Goal: Task Accomplishment & Management: Complete application form

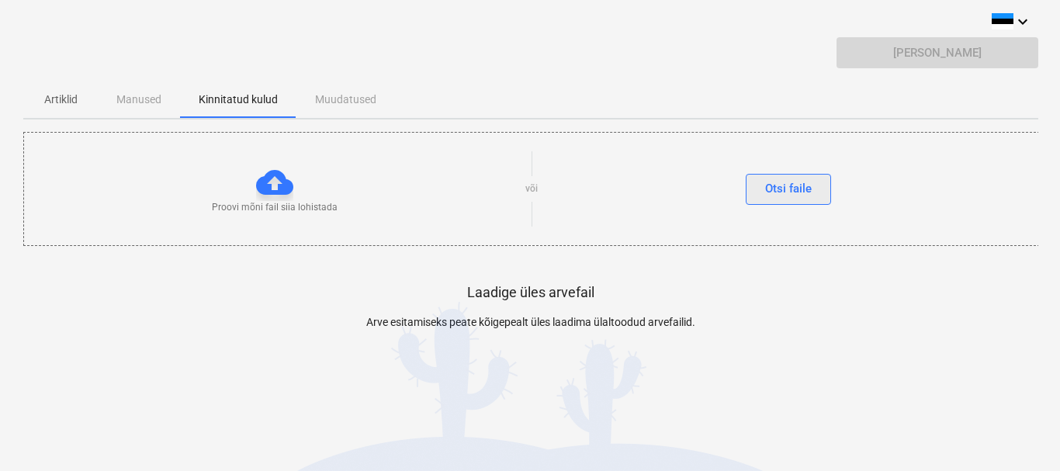
click at [783, 189] on div "Otsi faile" at bounding box center [788, 189] width 47 height 20
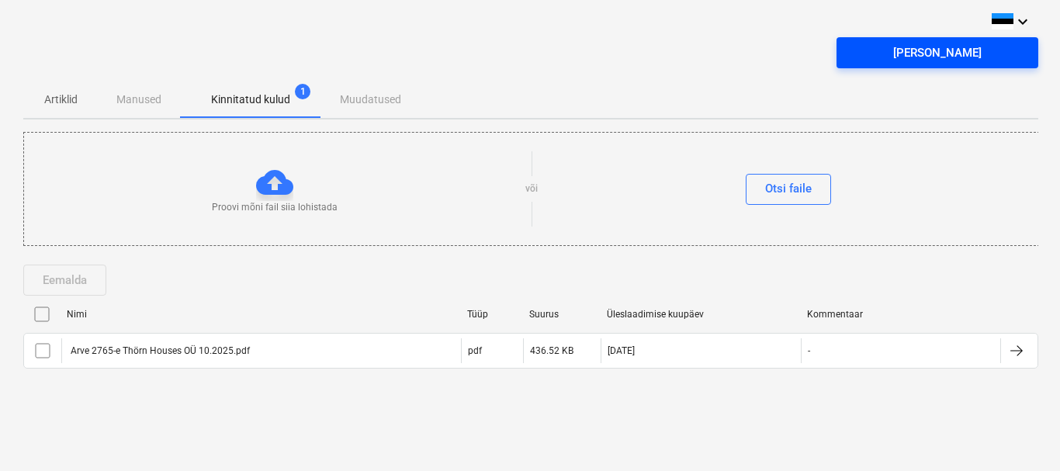
click at [924, 61] on div "Saada arve" at bounding box center [938, 53] width 89 height 20
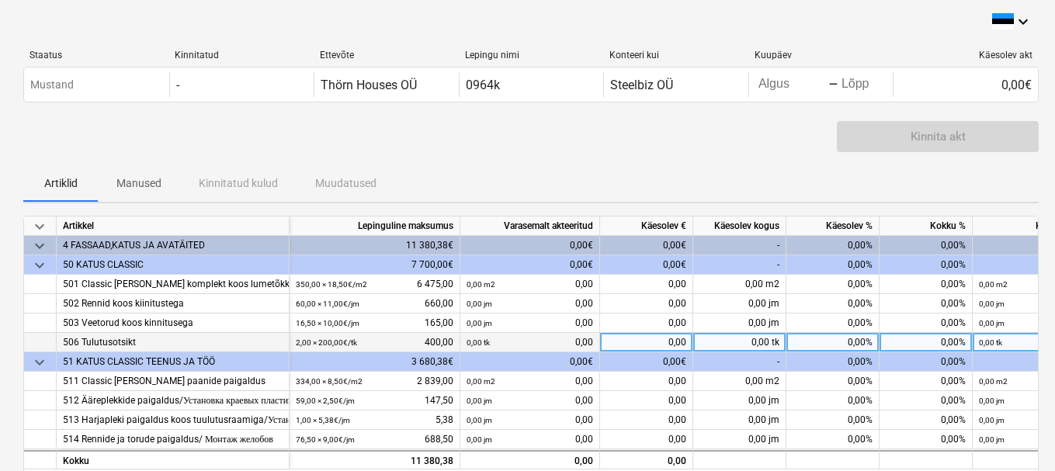
scroll to position [78, 0]
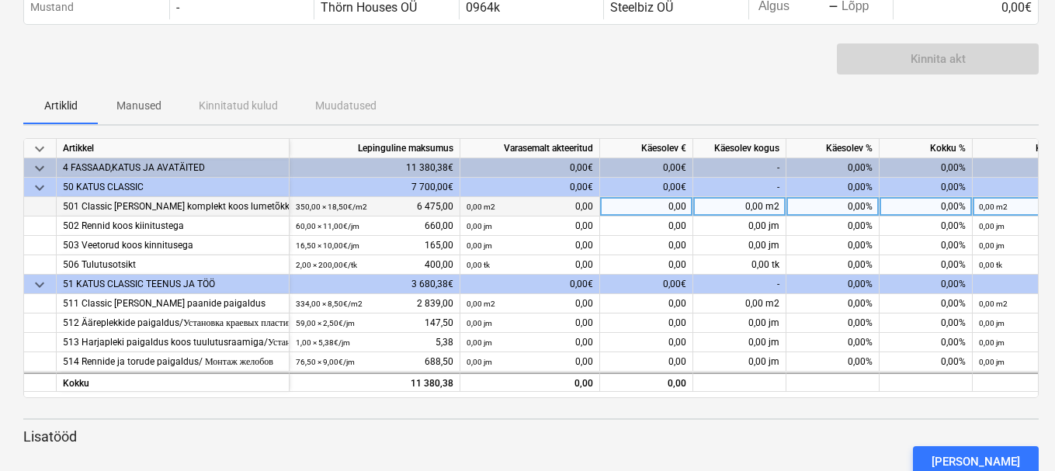
click at [837, 207] on div "0,00%" at bounding box center [832, 206] width 93 height 19
type input "50"
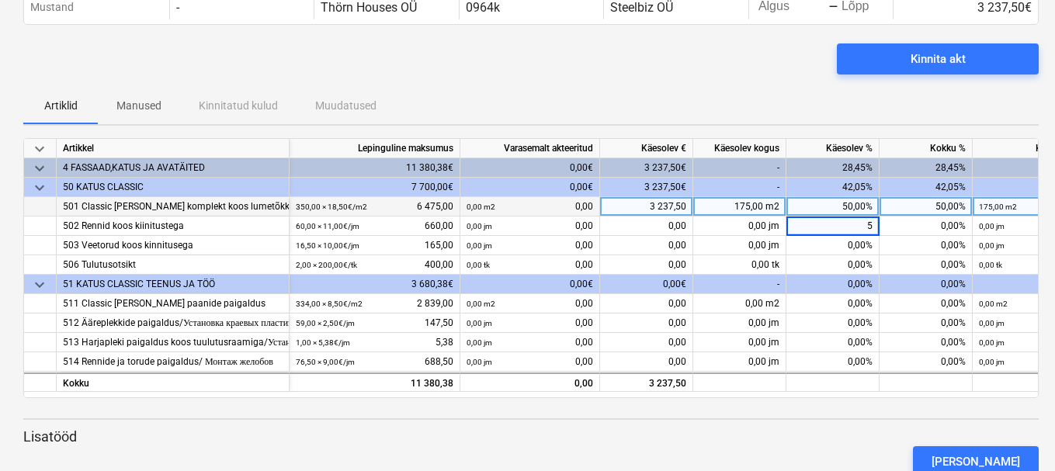
type input "50"
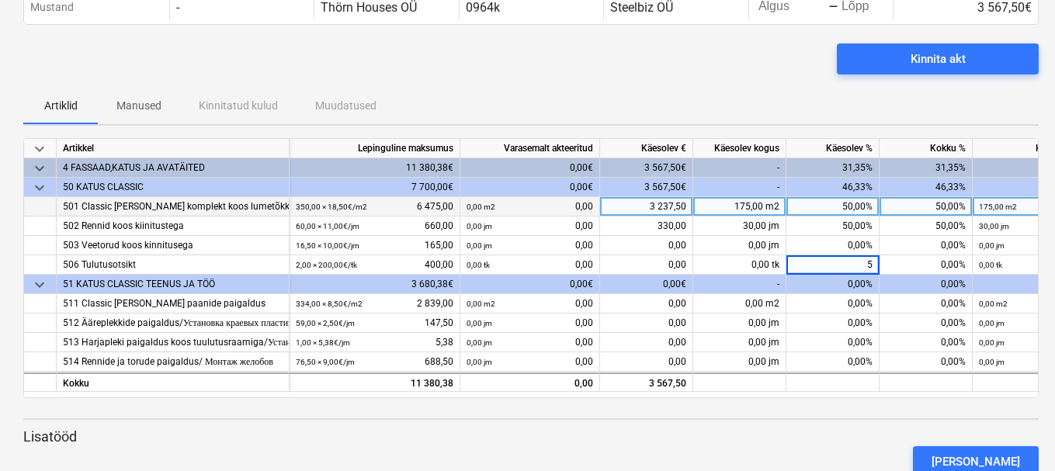
type input "50"
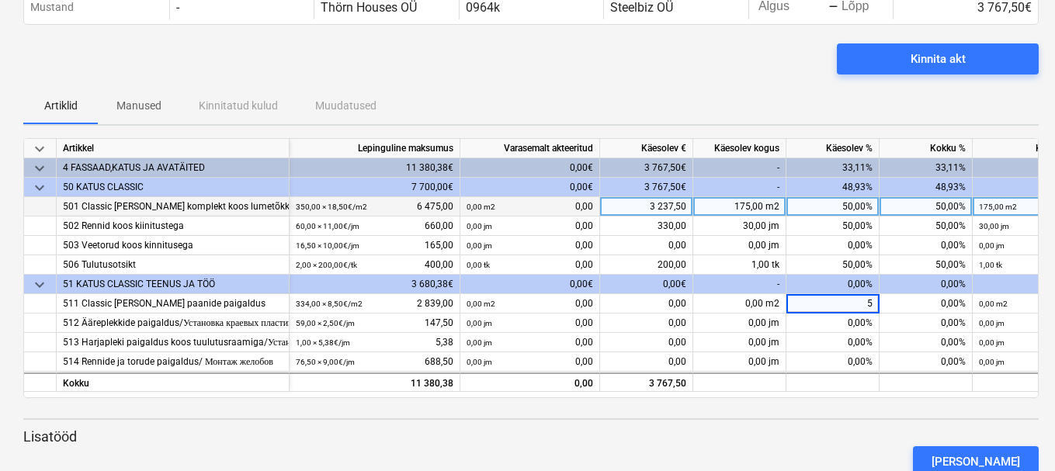
type input "50"
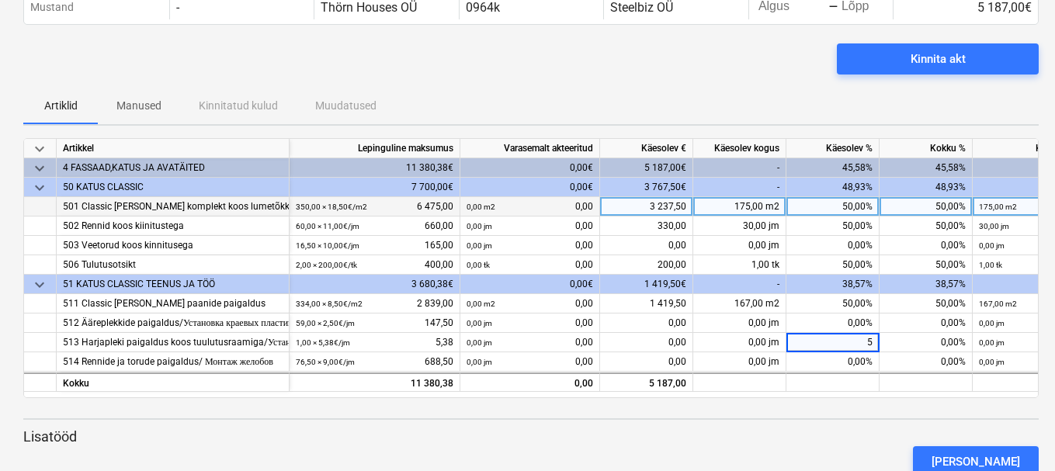
type input "50"
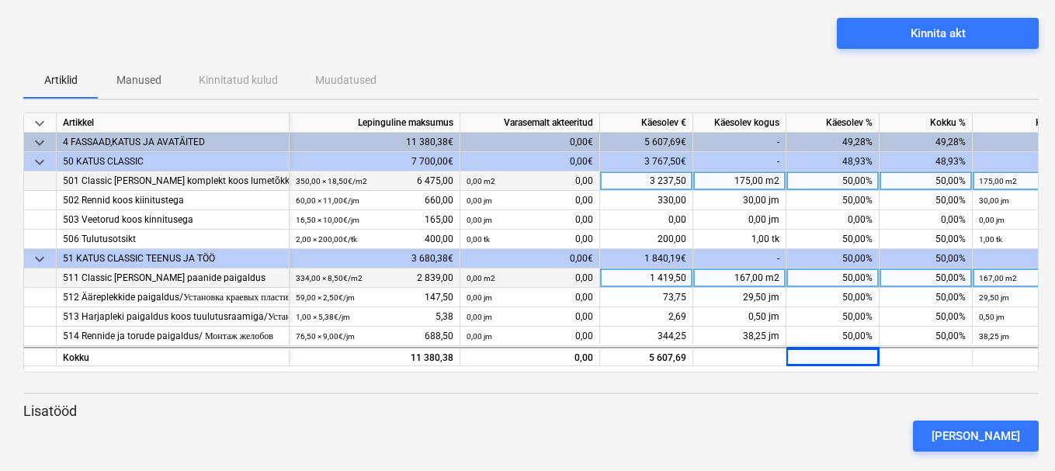
scroll to position [121, 0]
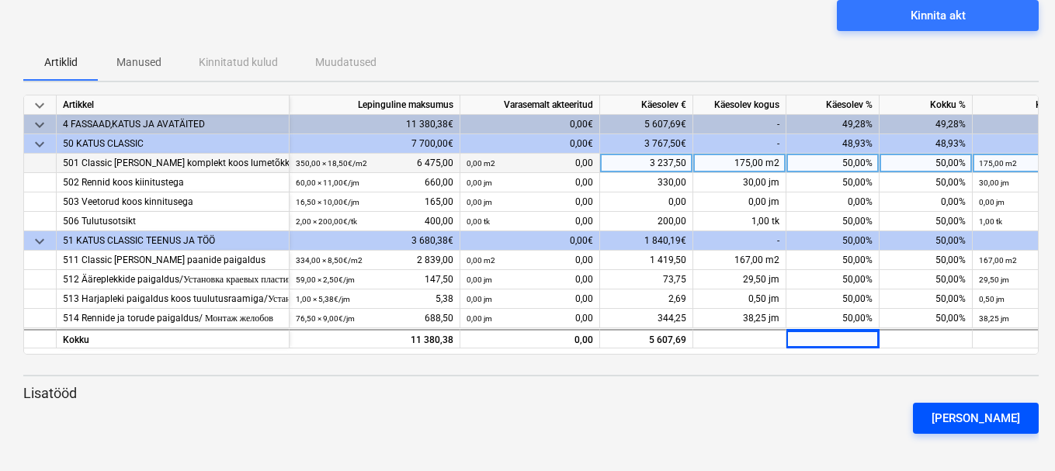
click at [993, 424] on div "[PERSON_NAME]" at bounding box center [976, 418] width 89 height 20
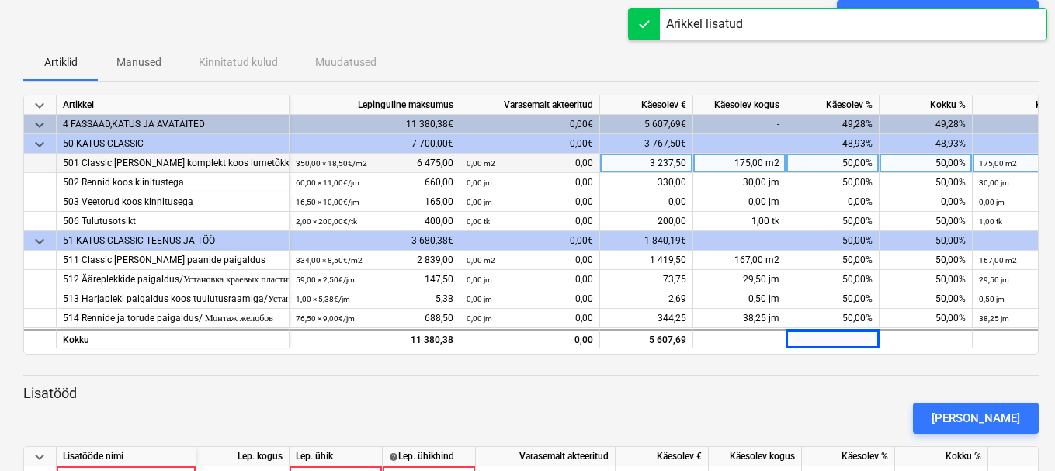
click at [522, 29] on div "Kinnita akt" at bounding box center [530, 21] width 1015 height 43
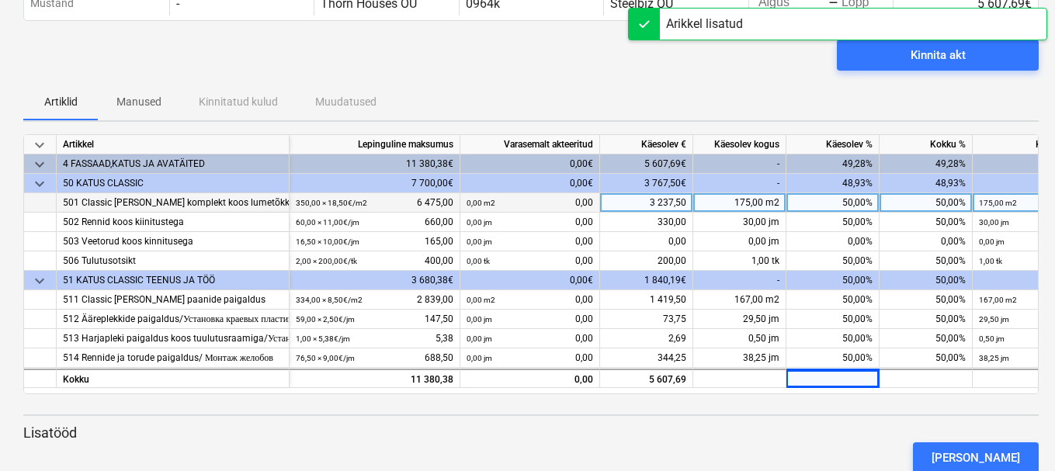
scroll to position [43, 0]
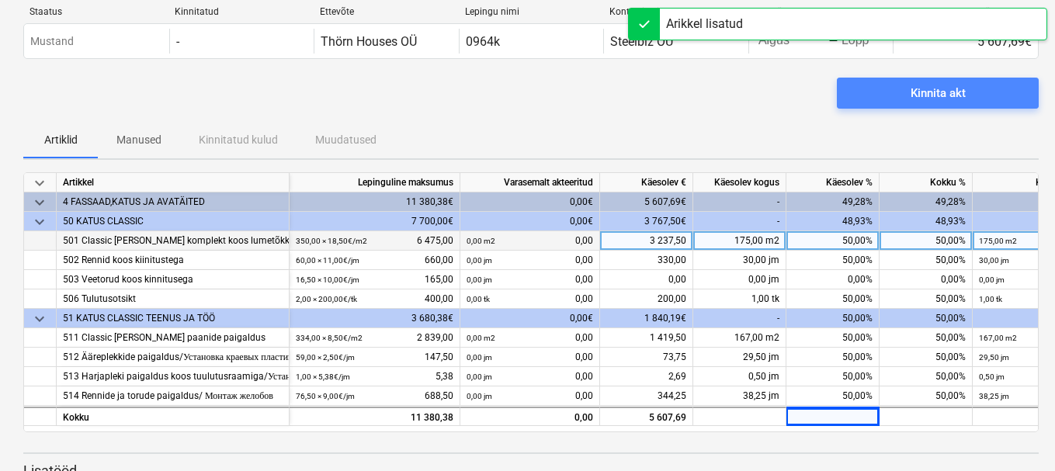
click at [971, 98] on span "Kinnita akt" at bounding box center [938, 93] width 165 height 20
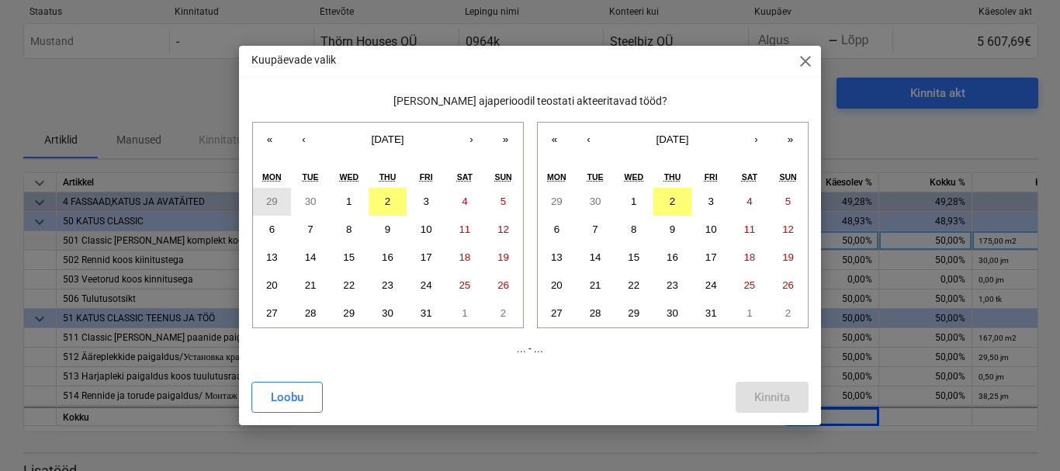
click at [270, 206] on abbr "29" at bounding box center [272, 202] width 12 height 12
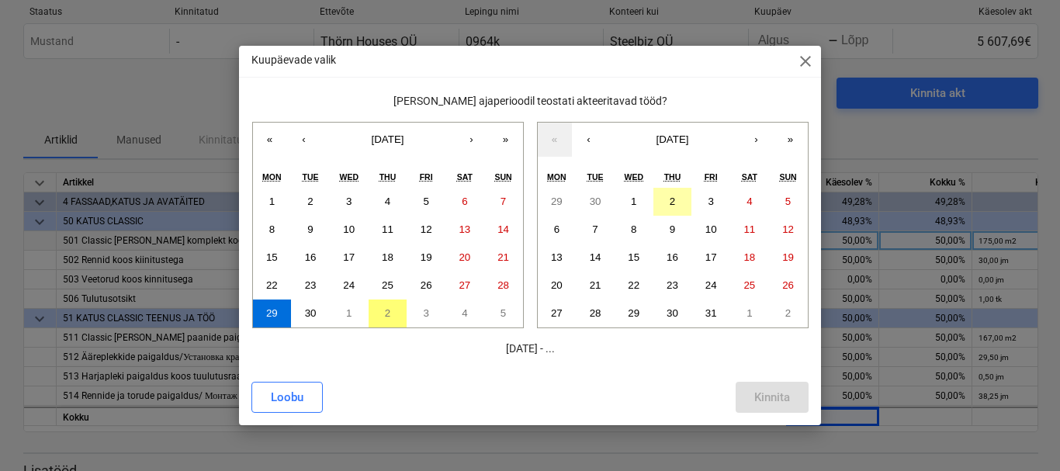
click at [679, 196] on button "2" at bounding box center [673, 202] width 39 height 28
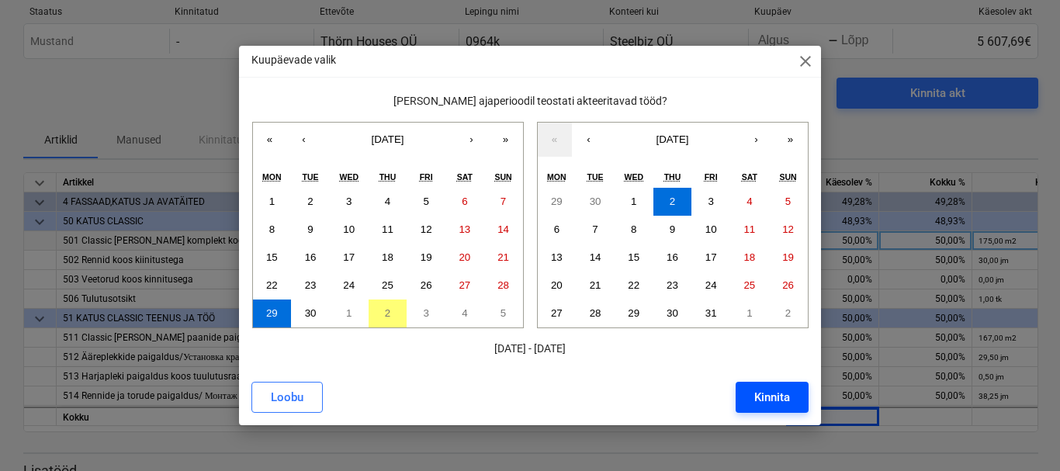
click at [783, 393] on div "Kinnita" at bounding box center [773, 397] width 36 height 20
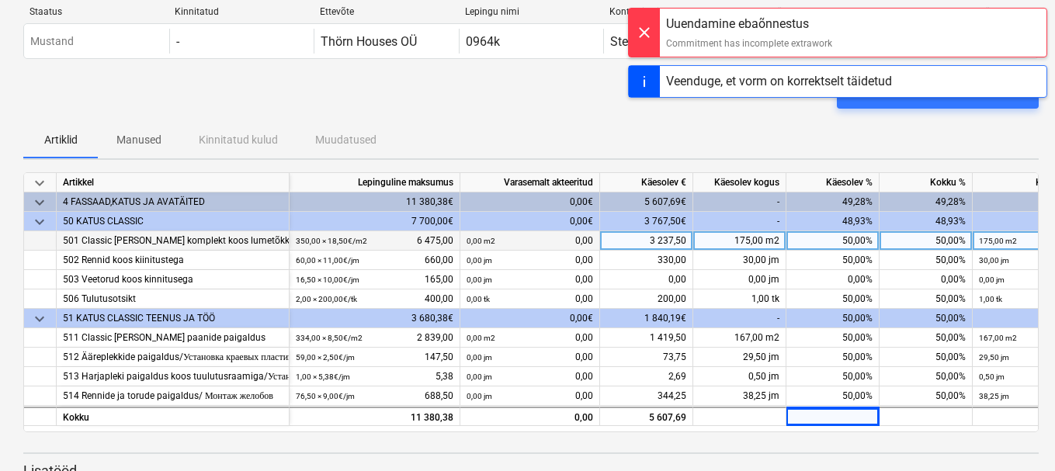
click at [645, 32] on div at bounding box center [644, 33] width 31 height 48
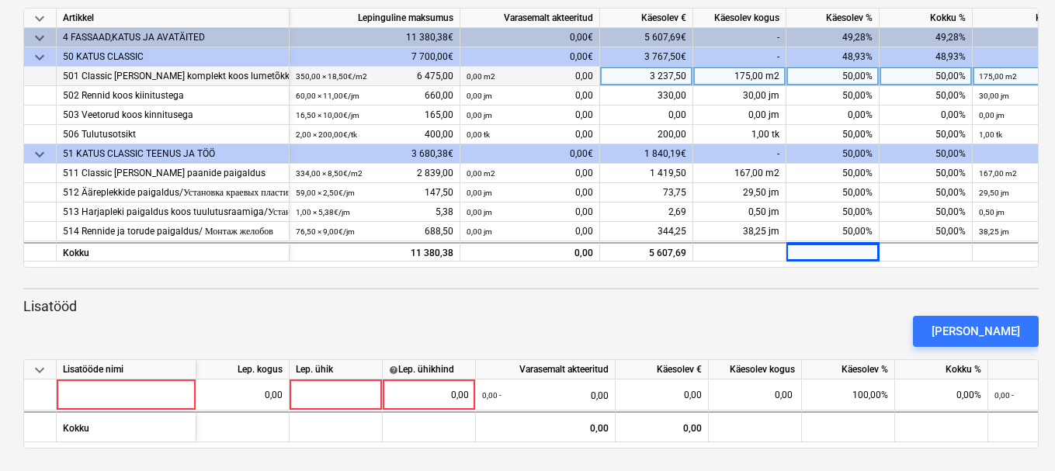
scroll to position [210, 0]
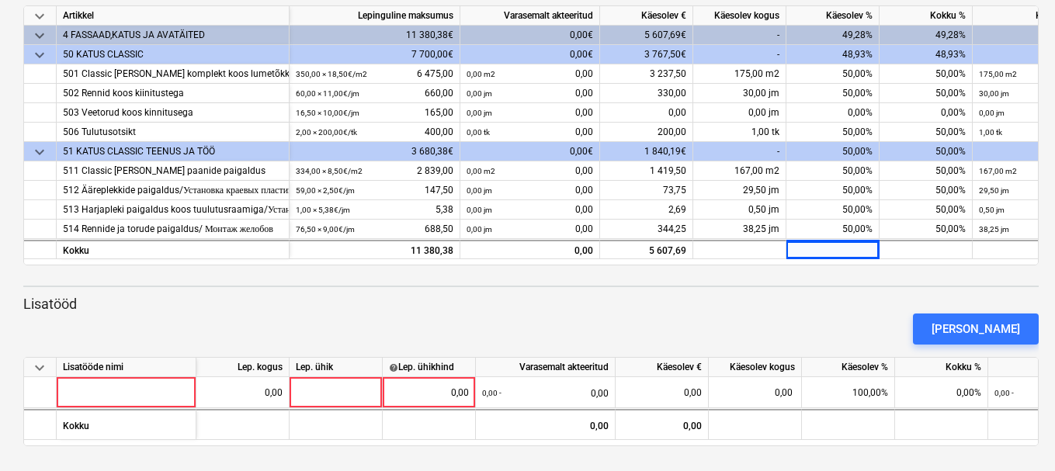
click at [36, 368] on span "keyboard_arrow_down" at bounding box center [39, 368] width 19 height 19
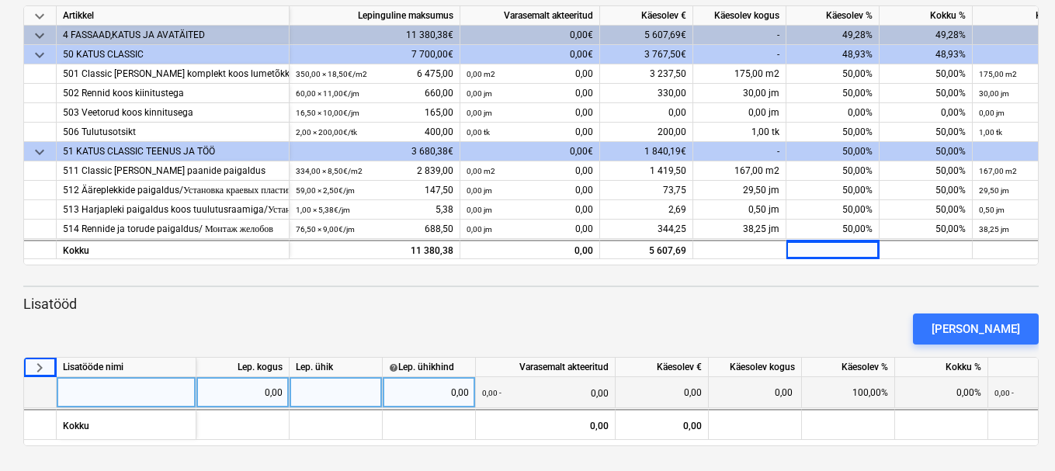
click at [42, 393] on div at bounding box center [40, 392] width 33 height 31
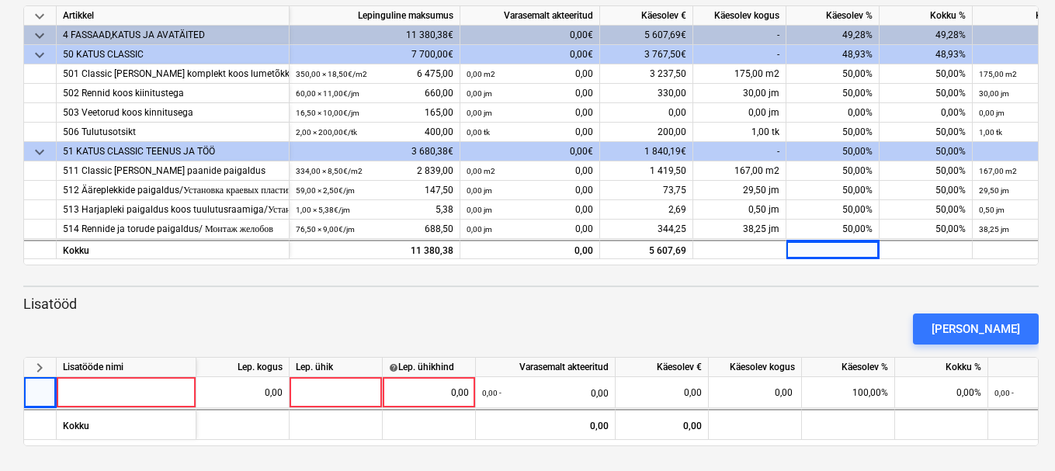
drag, startPoint x: 42, startPoint y: 393, endPoint x: 401, endPoint y: 293, distance: 372.9
click at [401, 293] on div "keyboard_arrow_down Artikkel Lepinguline maksumus Varasemalt akteeritud Käesole…" at bounding box center [530, 225] width 1015 height 441
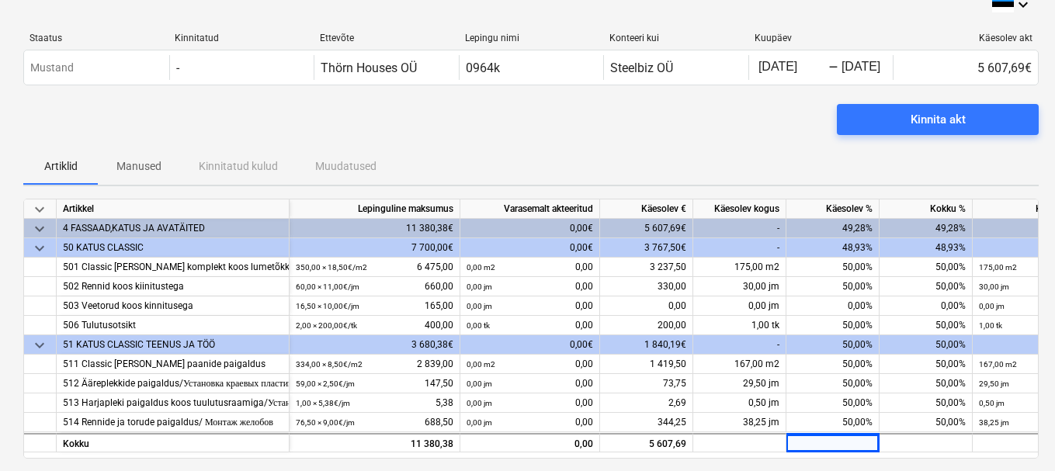
scroll to position [0, 0]
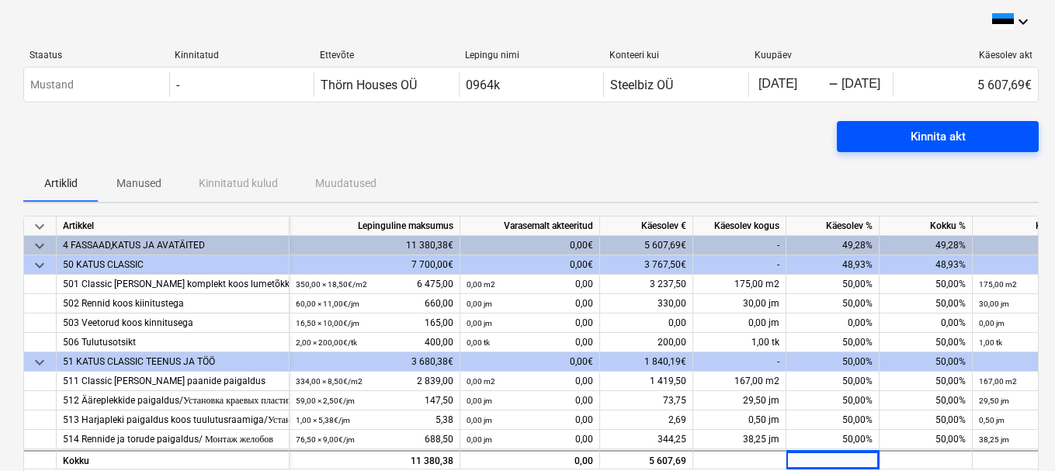
click at [960, 132] on div "Kinnita akt" at bounding box center [938, 137] width 55 height 20
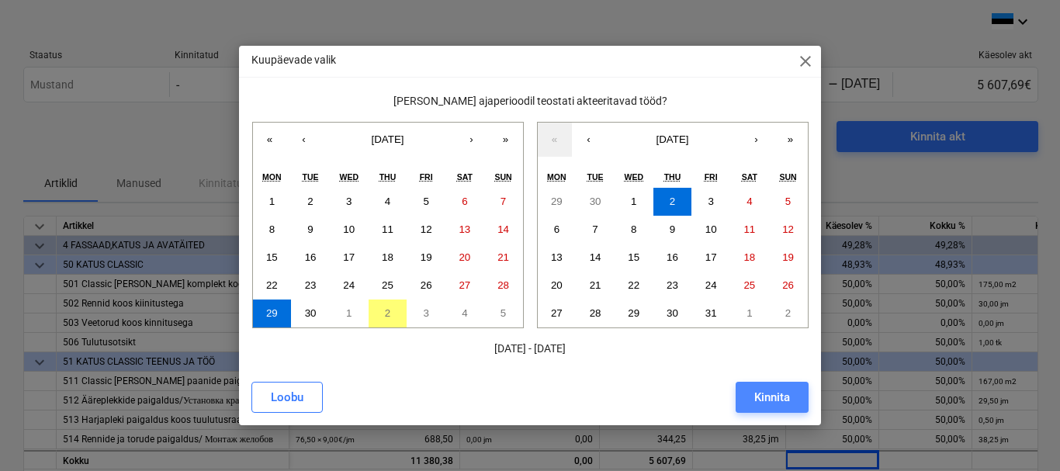
click at [770, 397] on div "Kinnita" at bounding box center [773, 397] width 36 height 20
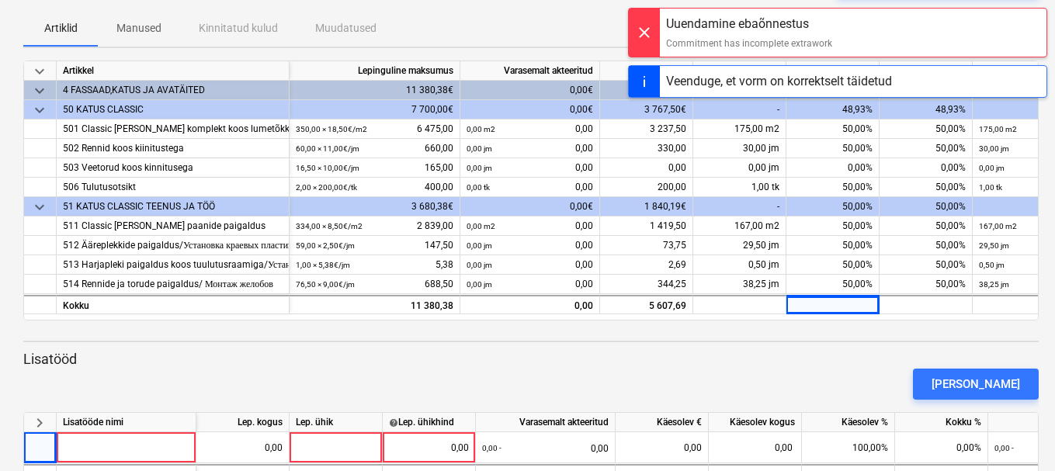
scroll to position [210, 0]
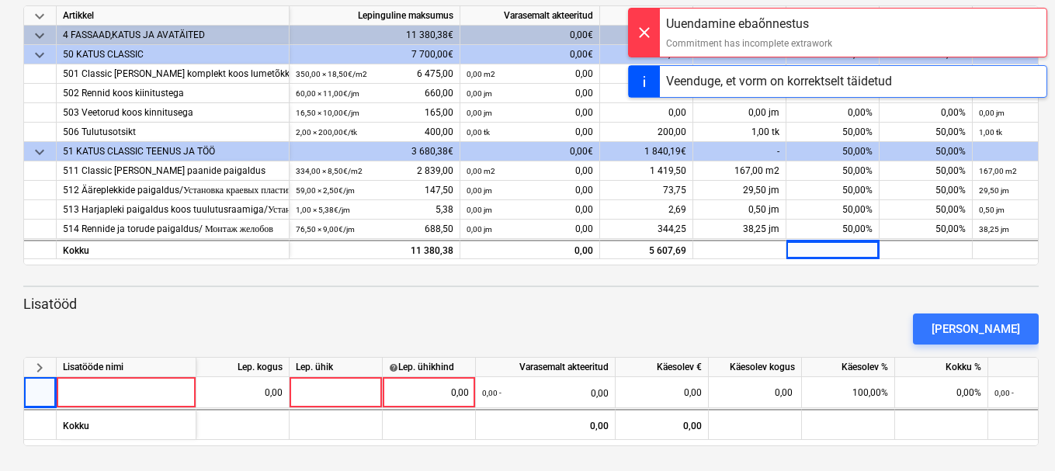
click at [791, 293] on div "keyboard_arrow_down Artikkel Lepinguline maksumus Varasemalt akteeritud Käesole…" at bounding box center [530, 225] width 1015 height 441
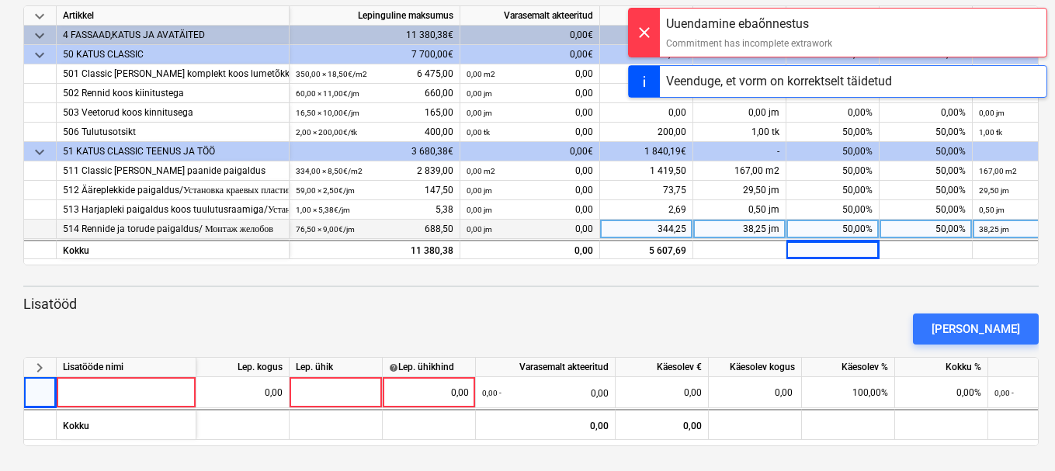
click at [851, 226] on div "50,00%" at bounding box center [832, 229] width 93 height 19
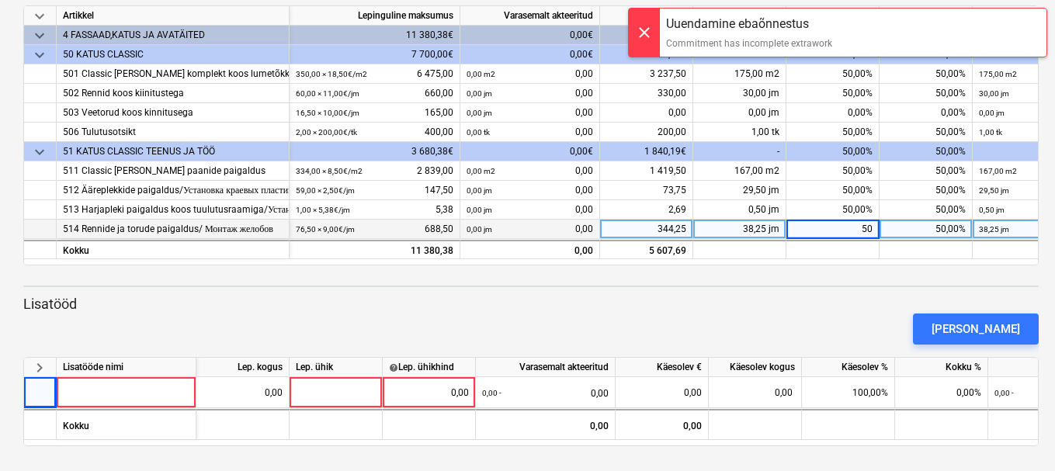
click at [851, 286] on div at bounding box center [530, 287] width 1015 height 2
click at [38, 369] on span "keyboard_arrow_right" at bounding box center [39, 368] width 19 height 19
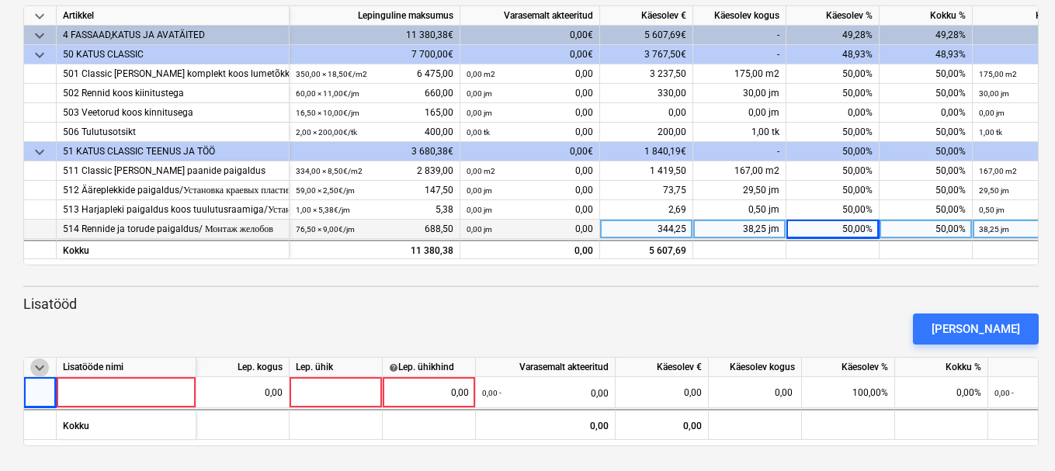
click at [38, 369] on span "keyboard_arrow_down" at bounding box center [39, 368] width 19 height 19
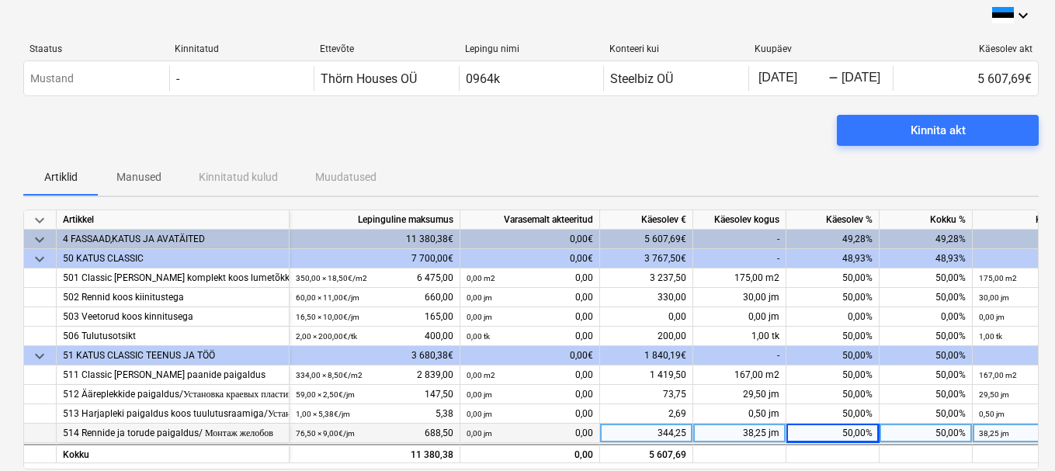
scroll to position [0, 0]
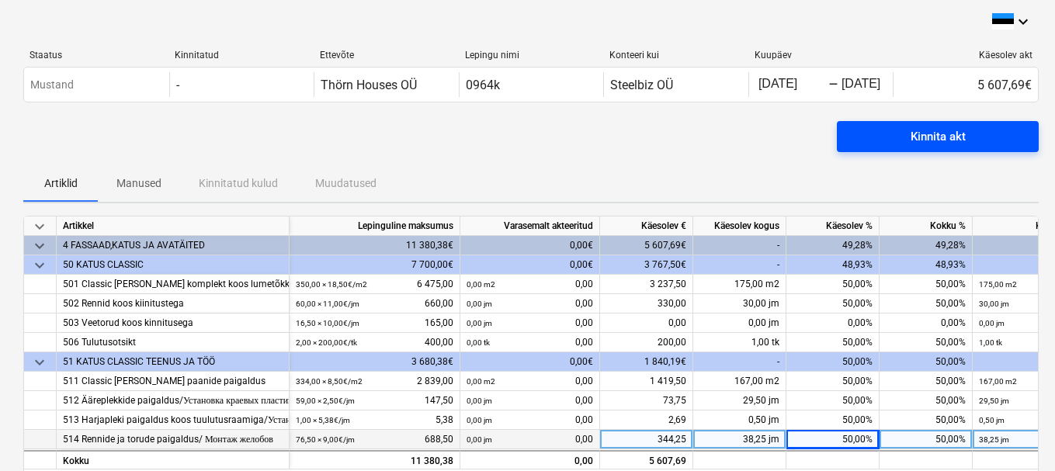
click at [975, 134] on span "Kinnita akt" at bounding box center [938, 137] width 165 height 20
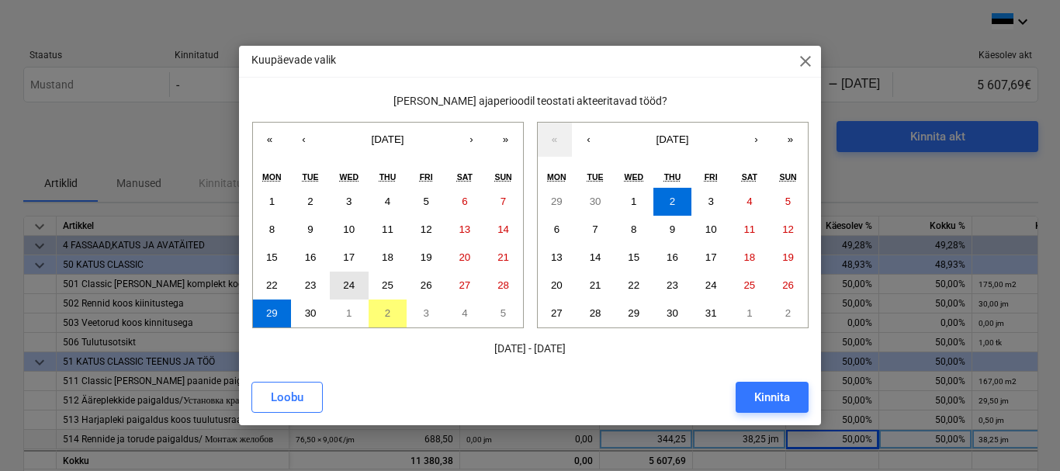
click at [350, 284] on abbr "24" at bounding box center [349, 285] width 12 height 12
click at [560, 203] on abbr "29" at bounding box center [557, 202] width 12 height 12
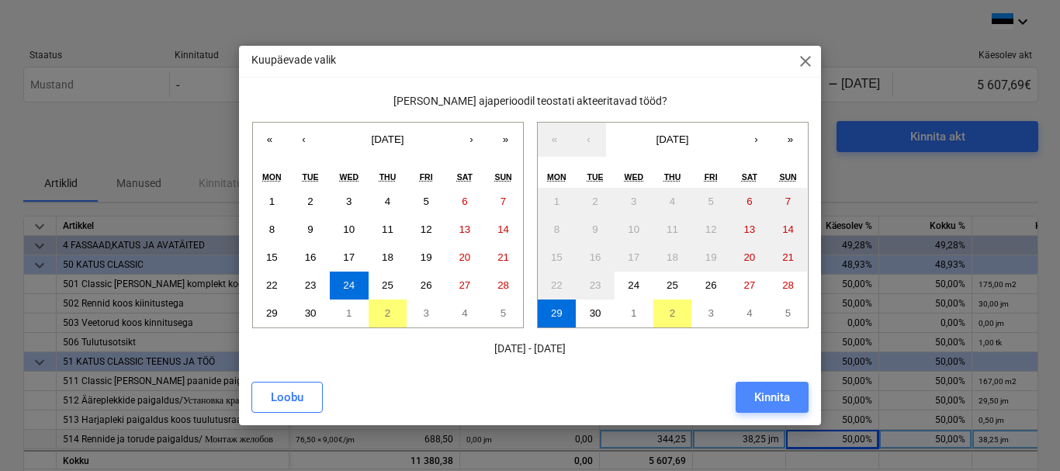
click at [764, 403] on div "Kinnita" at bounding box center [773, 397] width 36 height 20
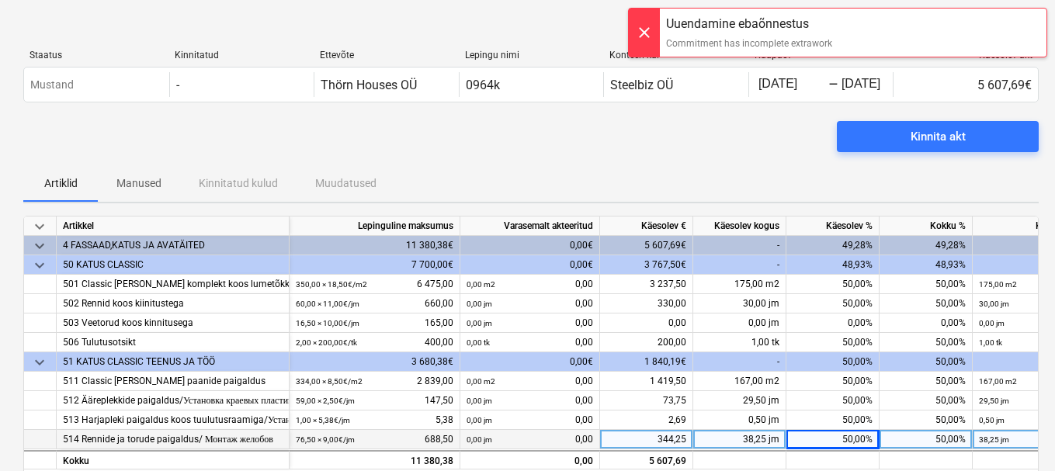
click at [636, 24] on div at bounding box center [644, 33] width 31 height 48
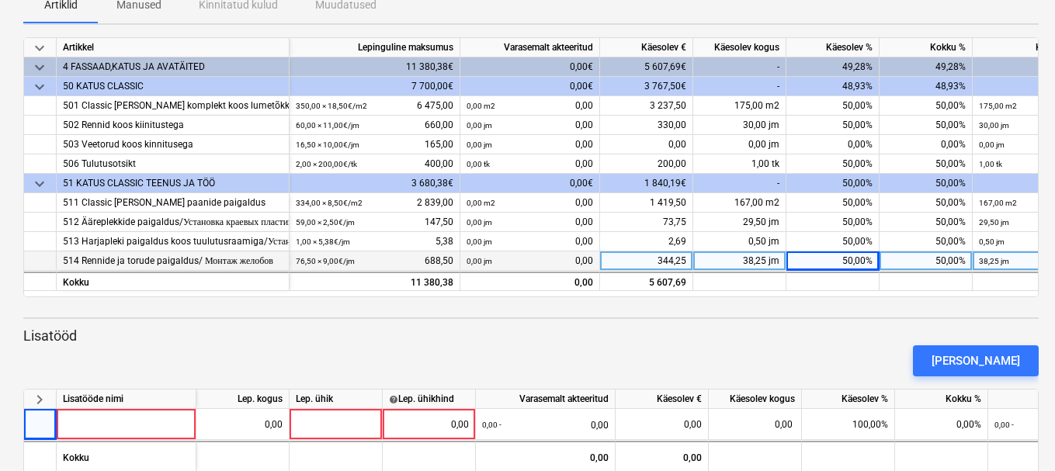
scroll to position [210, 0]
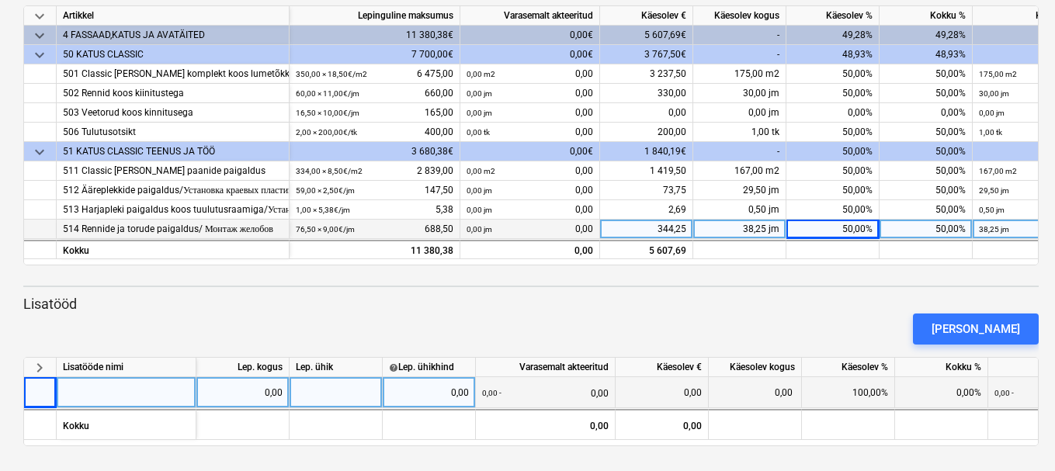
click at [865, 390] on div "100,00%" at bounding box center [848, 392] width 93 height 31
click at [738, 384] on div "0,00" at bounding box center [755, 392] width 93 height 31
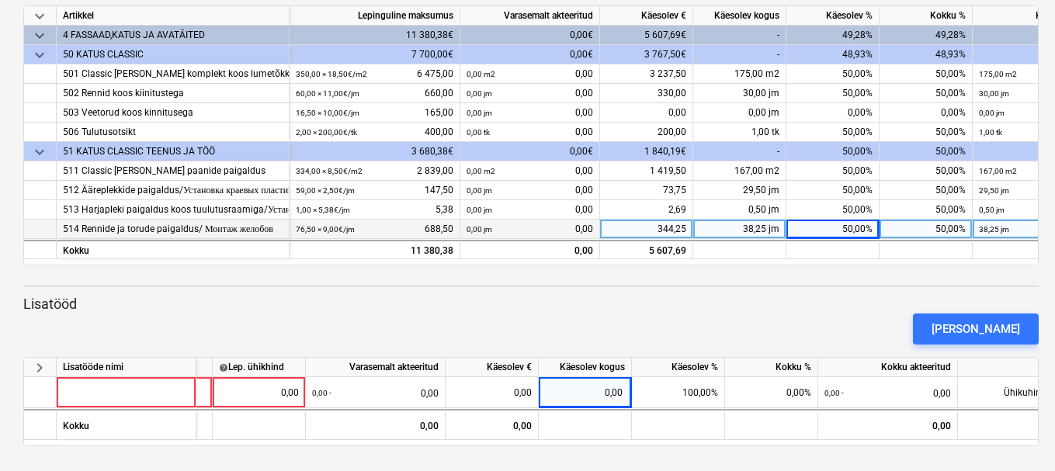
scroll to position [0, 262]
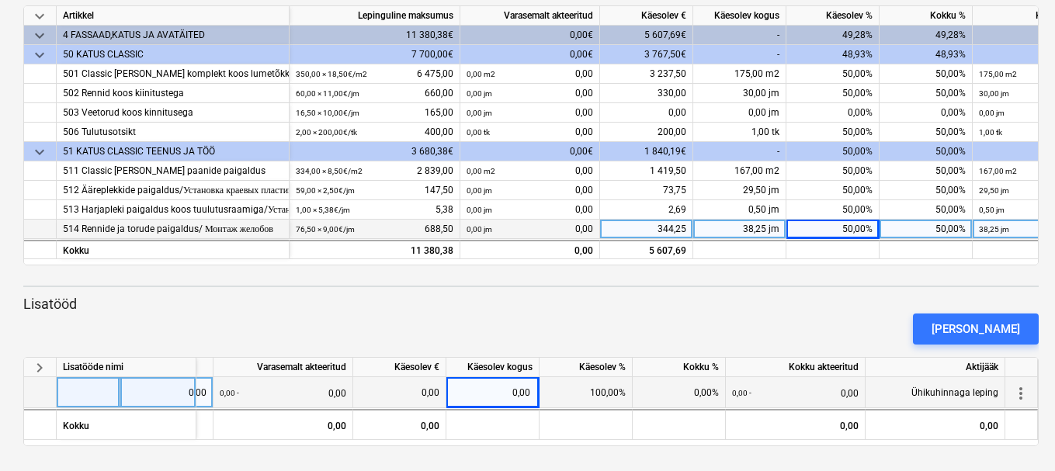
click at [1019, 387] on span "more_vert" at bounding box center [1021, 393] width 19 height 19
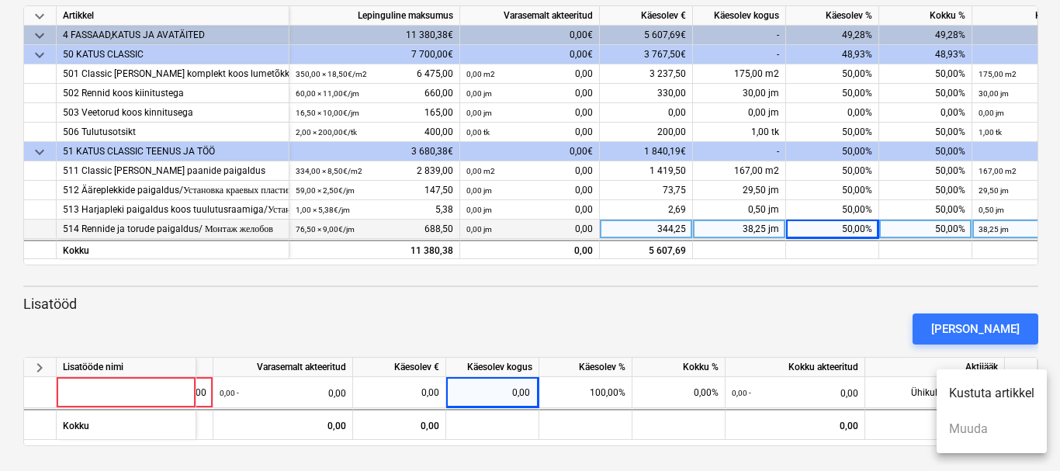
click at [983, 397] on li "Kustuta artikkel" at bounding box center [992, 394] width 110 height 36
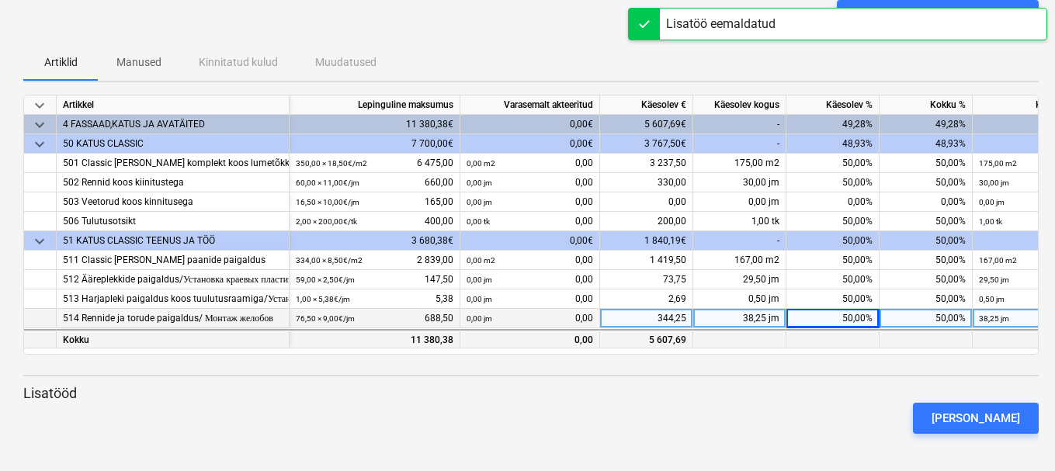
scroll to position [0, 0]
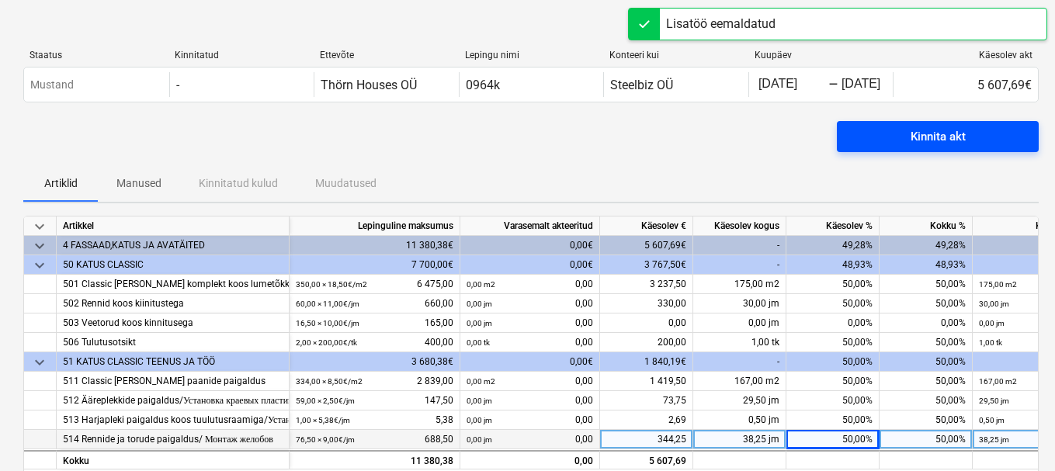
click at [949, 145] on div "Kinnita akt" at bounding box center [938, 137] width 55 height 20
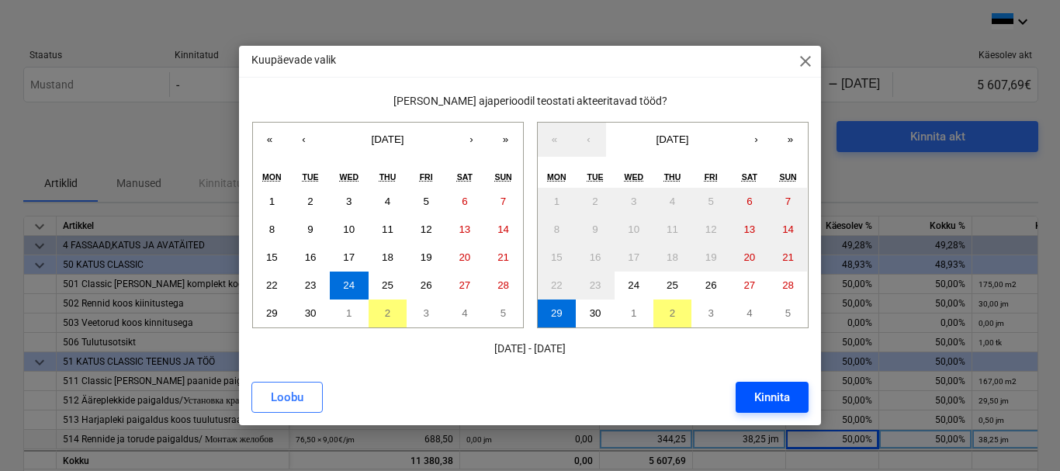
click at [779, 402] on div "Kinnita" at bounding box center [773, 397] width 36 height 20
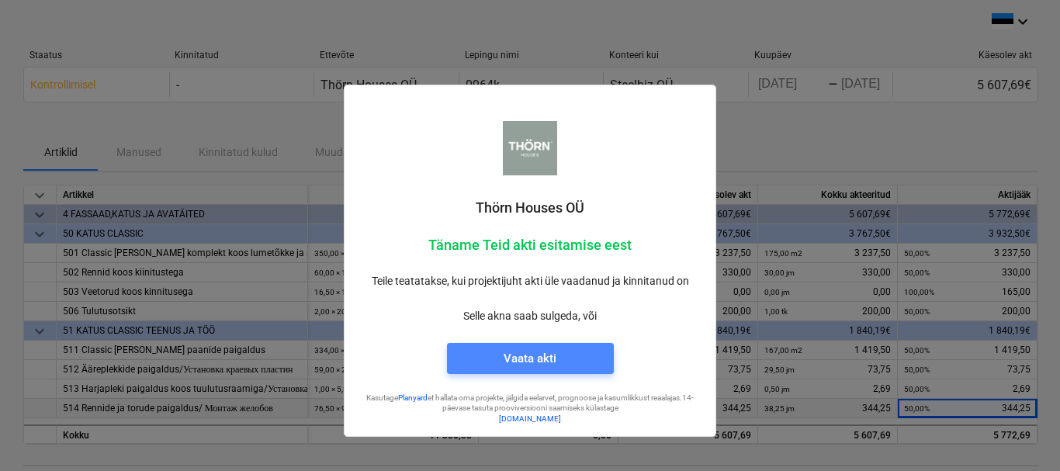
click at [573, 356] on span "Vaata akti" at bounding box center [531, 359] width 130 height 20
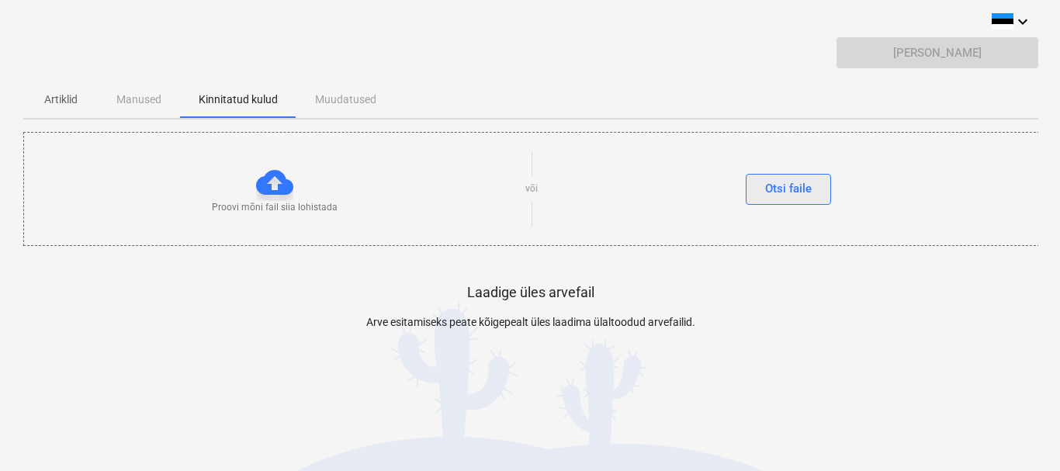
click at [777, 184] on div "Otsi faile" at bounding box center [788, 189] width 47 height 20
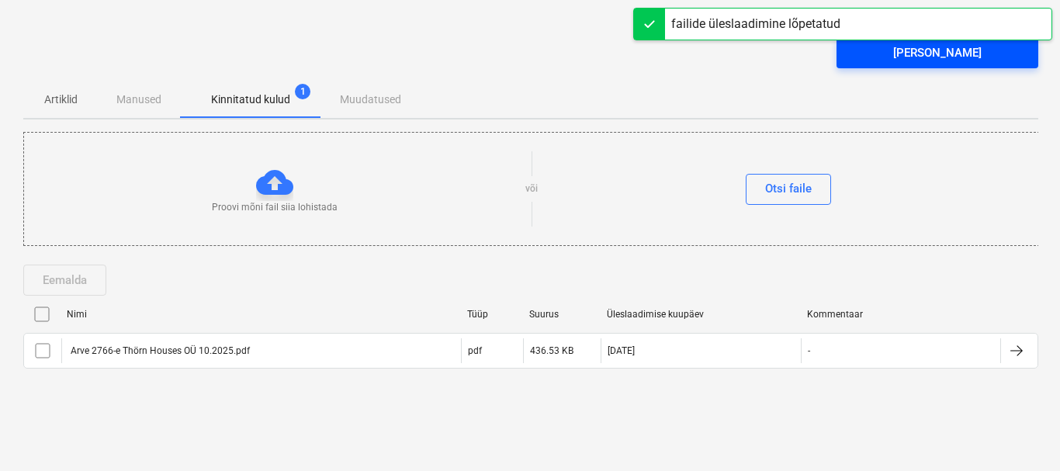
click at [936, 50] on div "[PERSON_NAME]" at bounding box center [938, 53] width 89 height 20
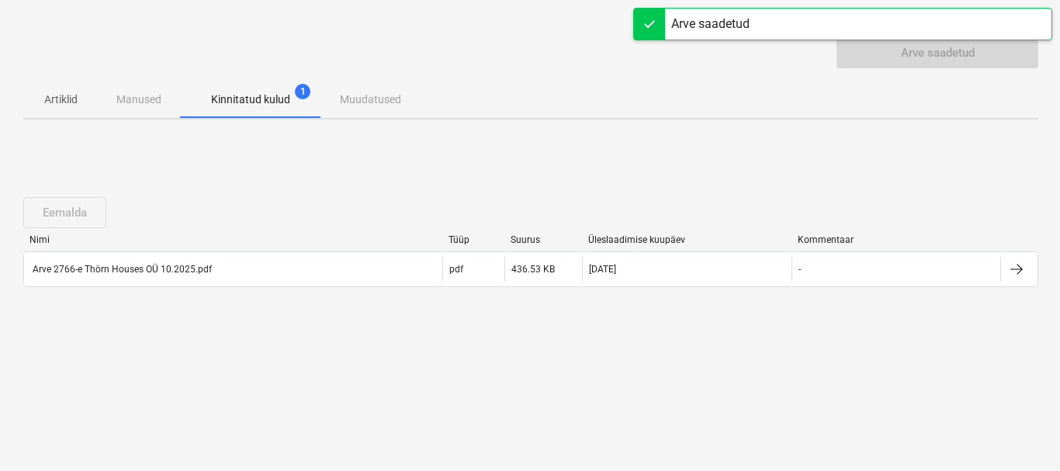
click at [475, 68] on div "Arve saadetud" at bounding box center [530, 58] width 1015 height 43
